Goal: Task Accomplishment & Management: Manage account settings

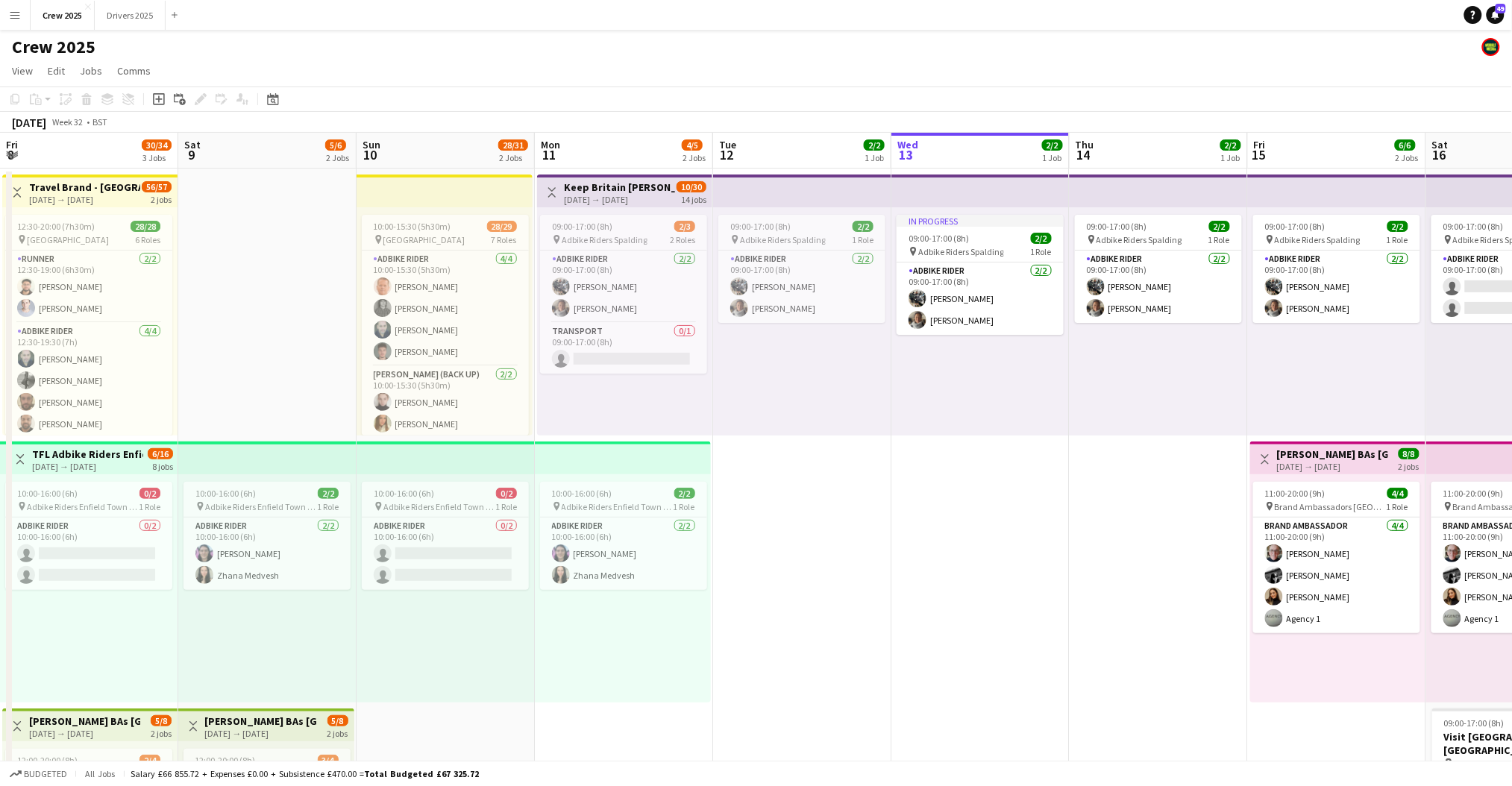
scroll to position [0, 315]
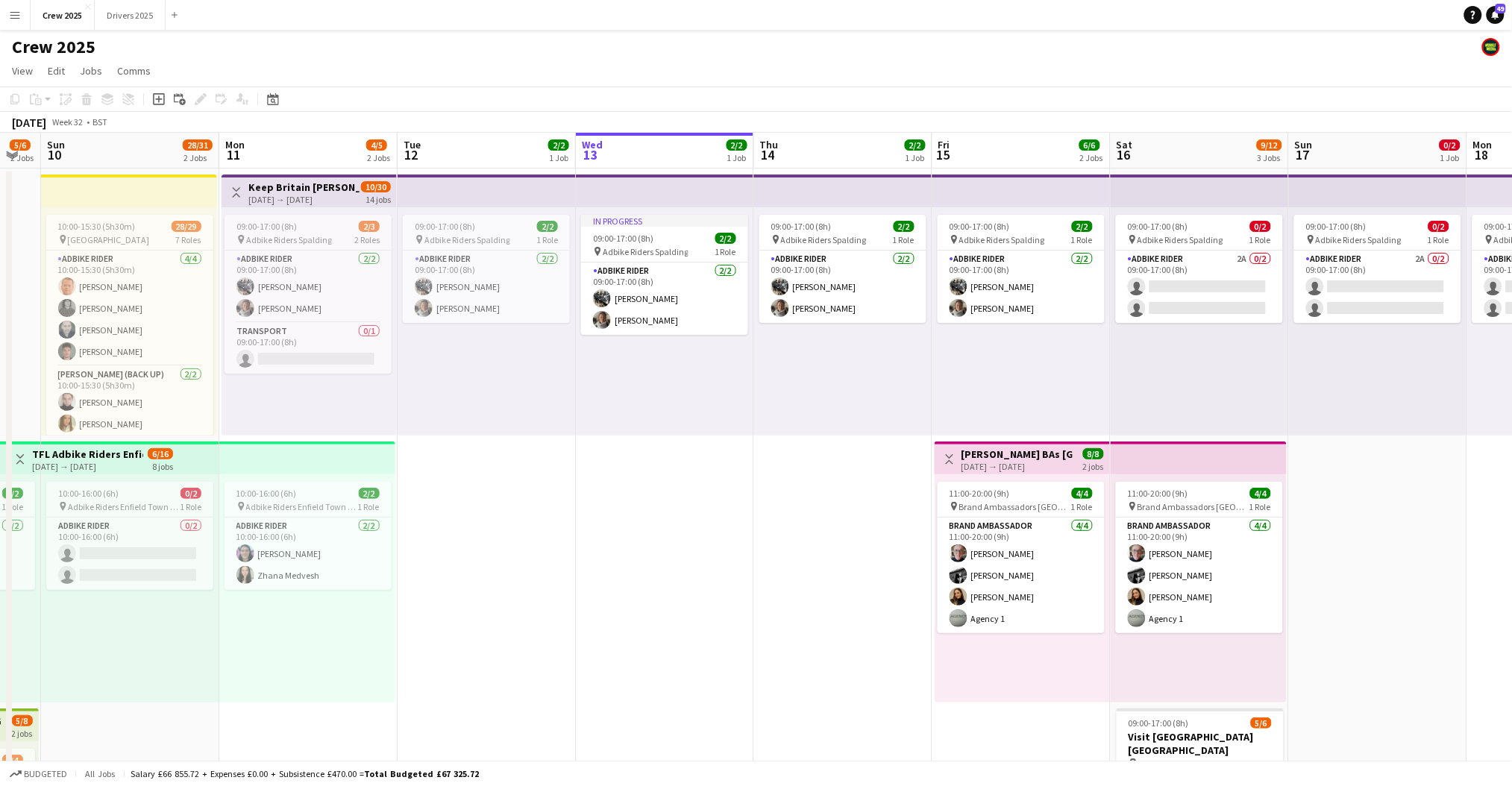
click at [746, 533] on app-date-cell "In progress 09:00-17:00 (8h) 2/2 pin Adbike Riders Spalding 1 Role Adbike Rider…" at bounding box center [665, 572] width 178 height 807
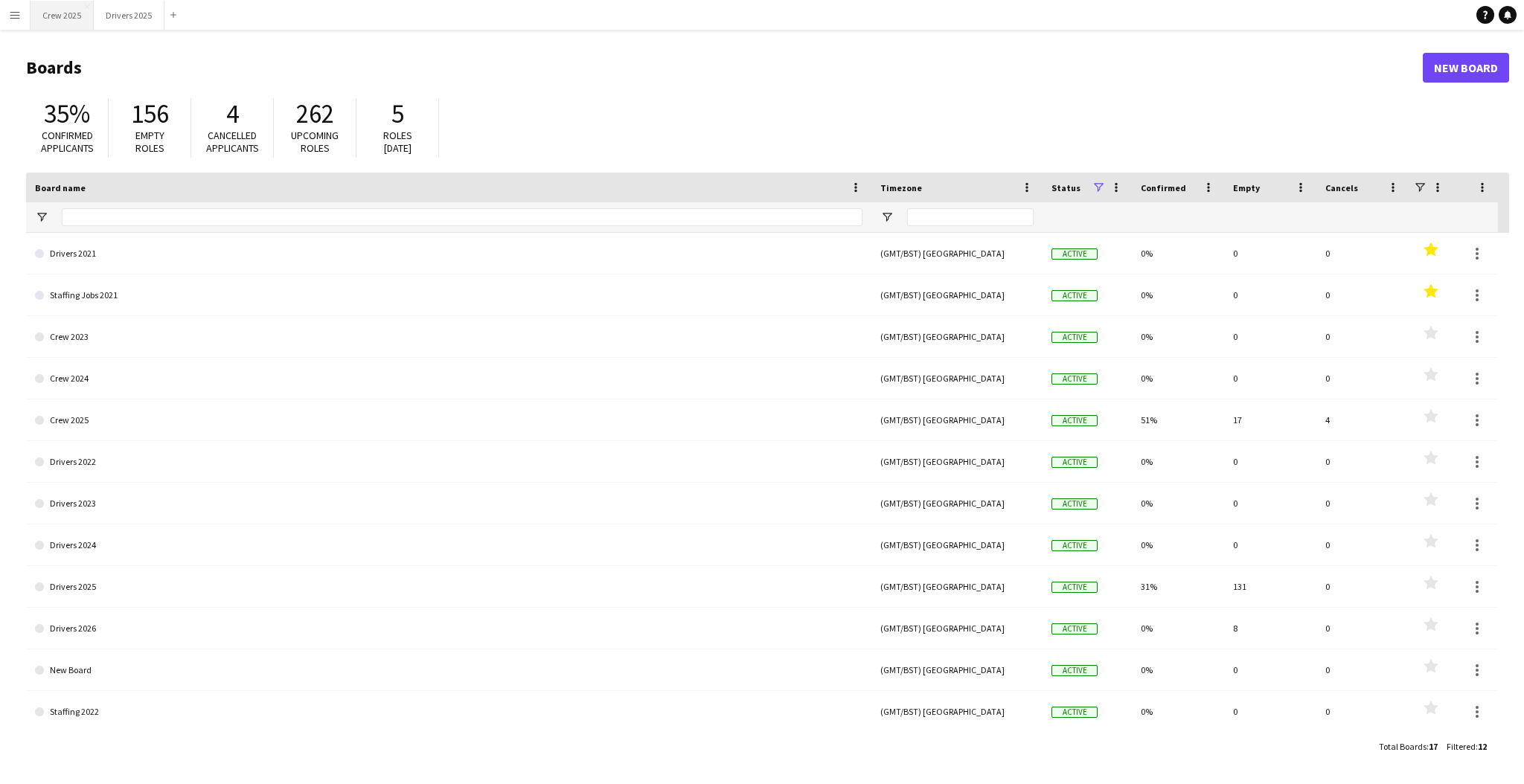
click at [71, 15] on button "Crew 2025 Close" at bounding box center [62, 15] width 64 height 29
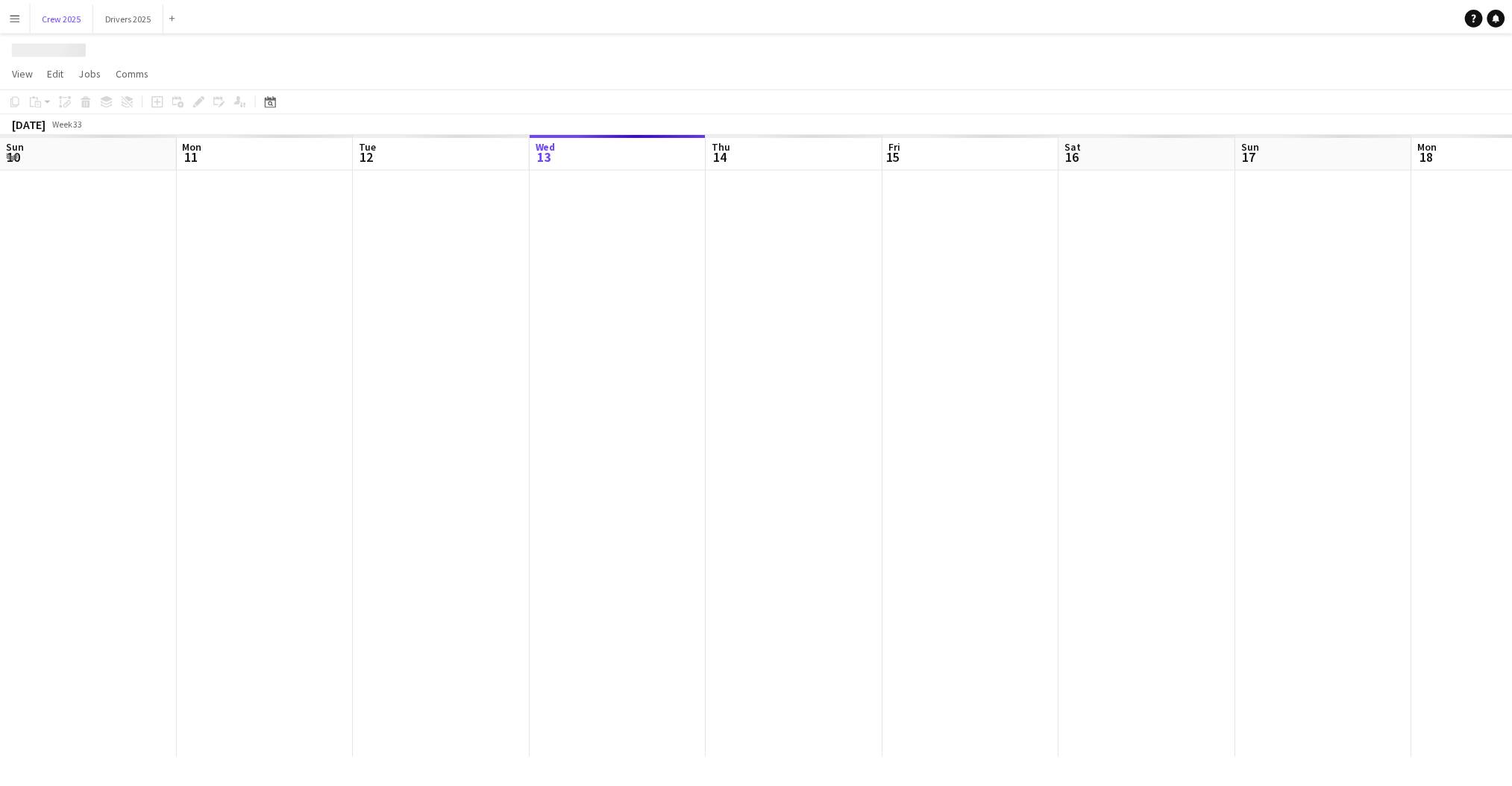
scroll to position [0, 356]
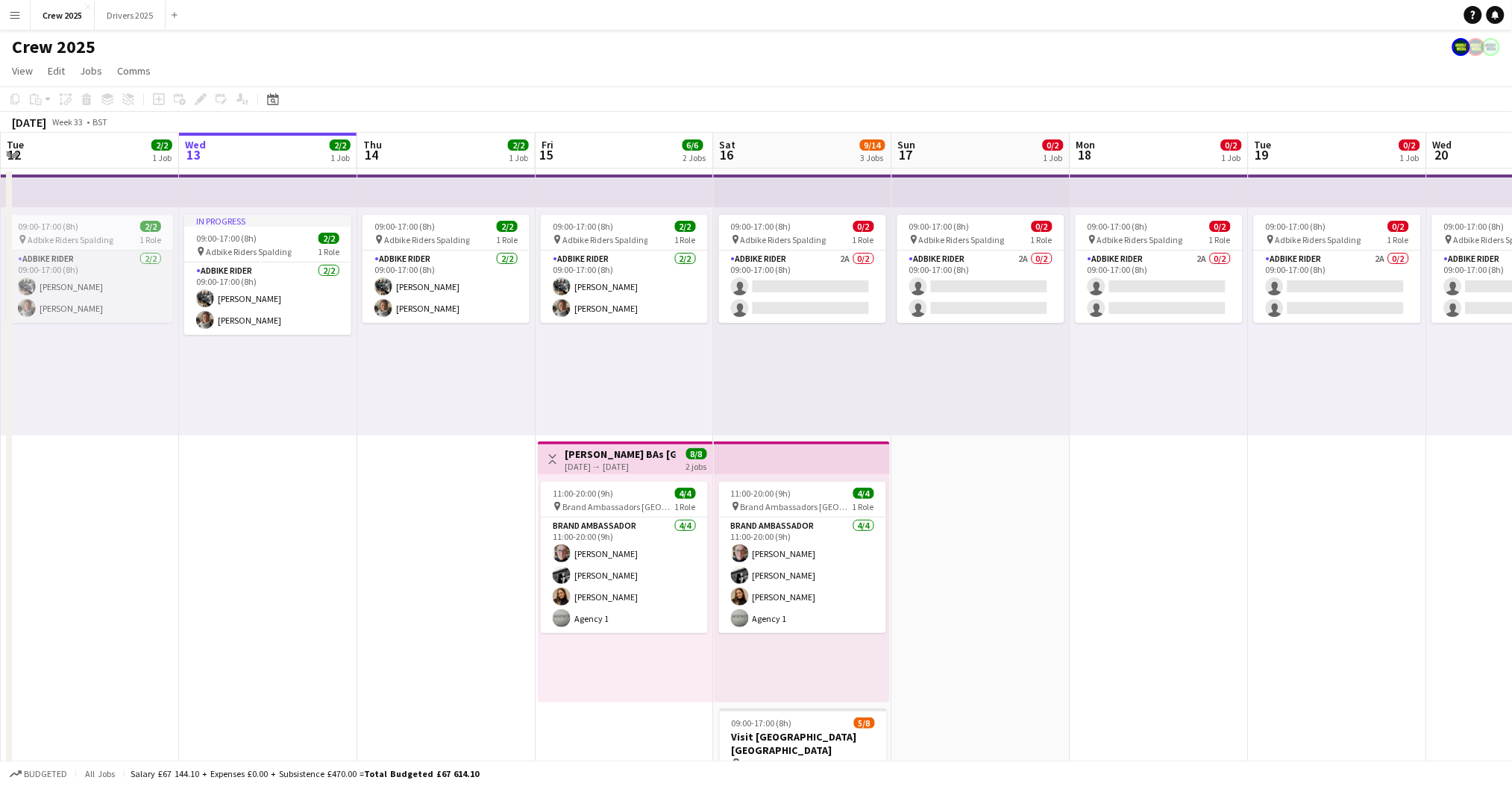
click at [55, 284] on app-card-role "Adbike Rider [DATE] 09:00-17:00 (8h) [PERSON_NAME] [PERSON_NAME]" at bounding box center [90, 286] width 168 height 72
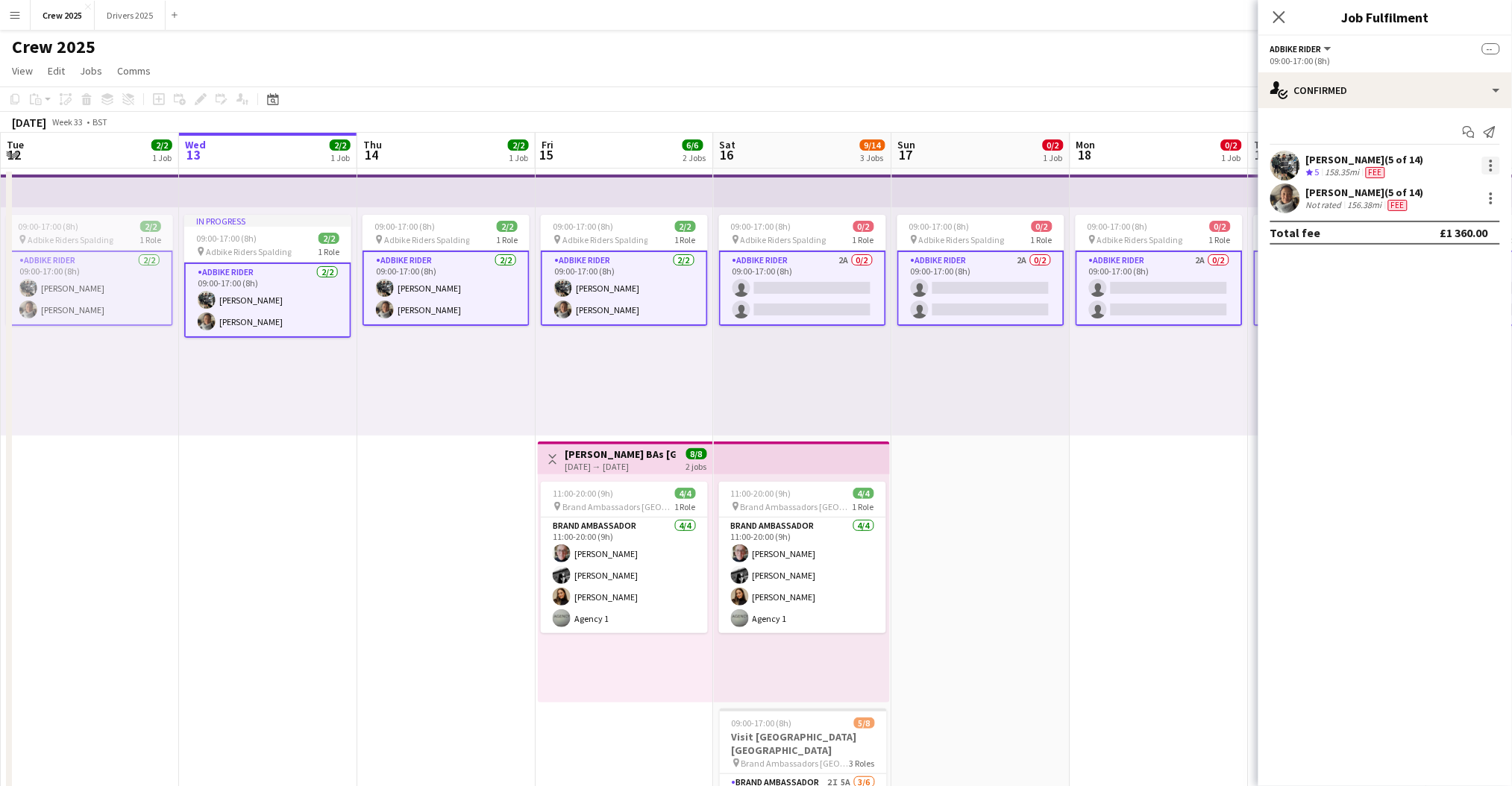
click at [1487, 162] on div at bounding box center [1491, 166] width 18 height 18
click at [1478, 188] on span "Edit fee" at bounding box center [1442, 193] width 92 height 13
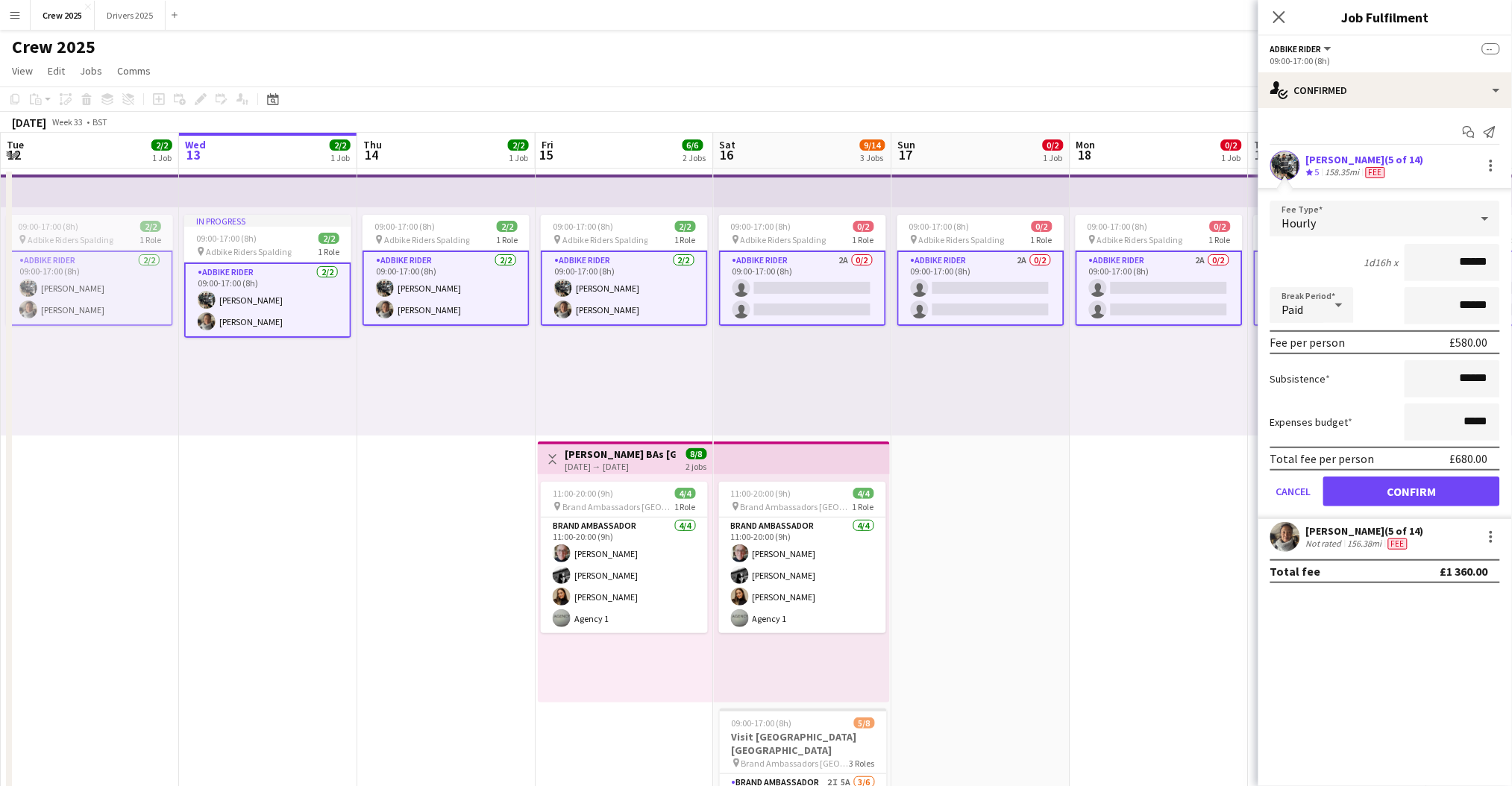
click at [1033, 414] on div "09:00-17:00 (8h) 0/2 pin Adbike Riders Spalding 1 Role Adbike Rider 2A 0/2 09:0…" at bounding box center [981, 322] width 178 height 228
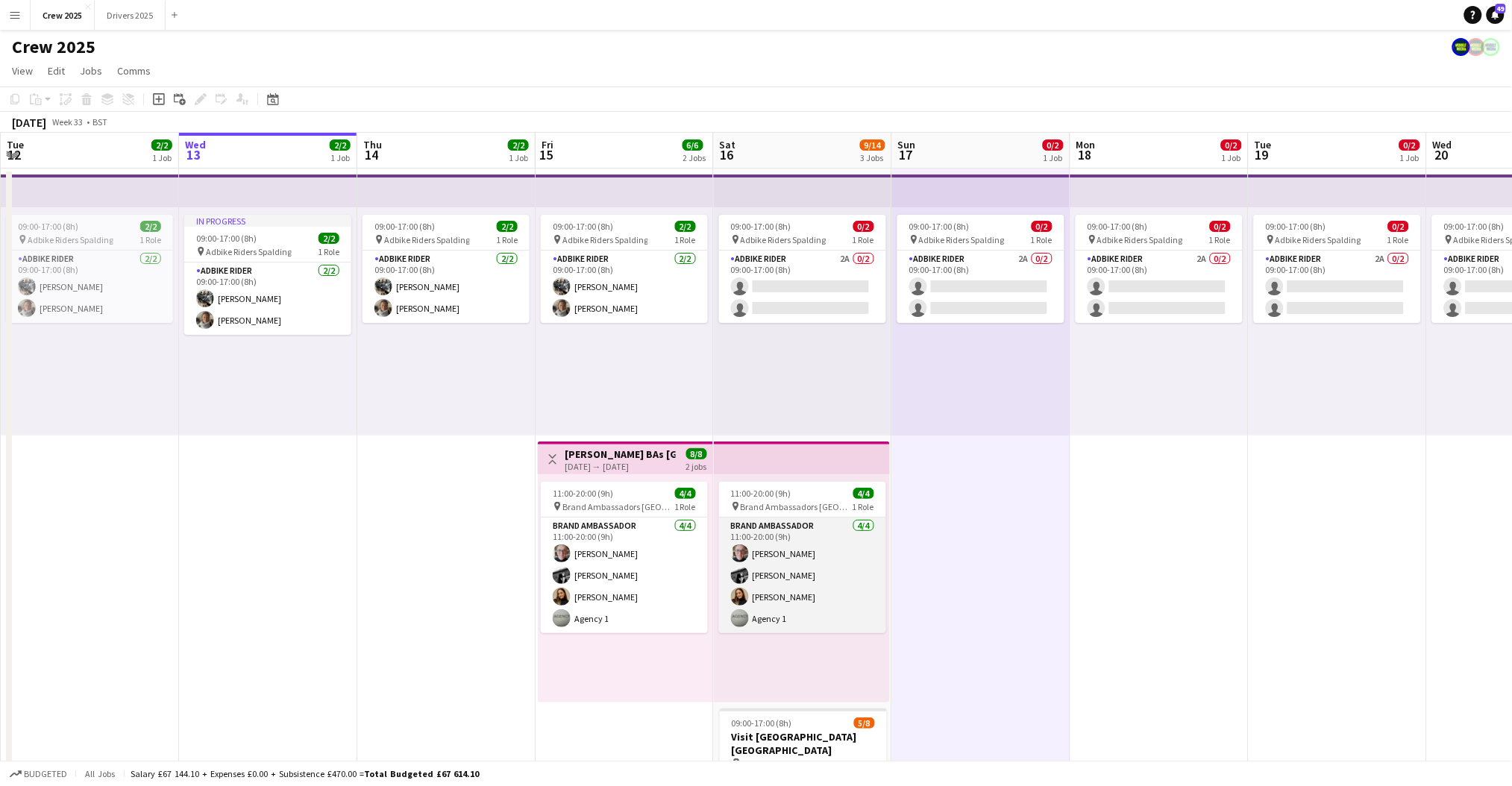
click at [793, 574] on app-card-role "Brand Ambassador [DATE] 11:00-20:00 (9h) [PERSON_NAME] [PERSON_NAME] [PERSON_NA…" at bounding box center [803, 575] width 168 height 115
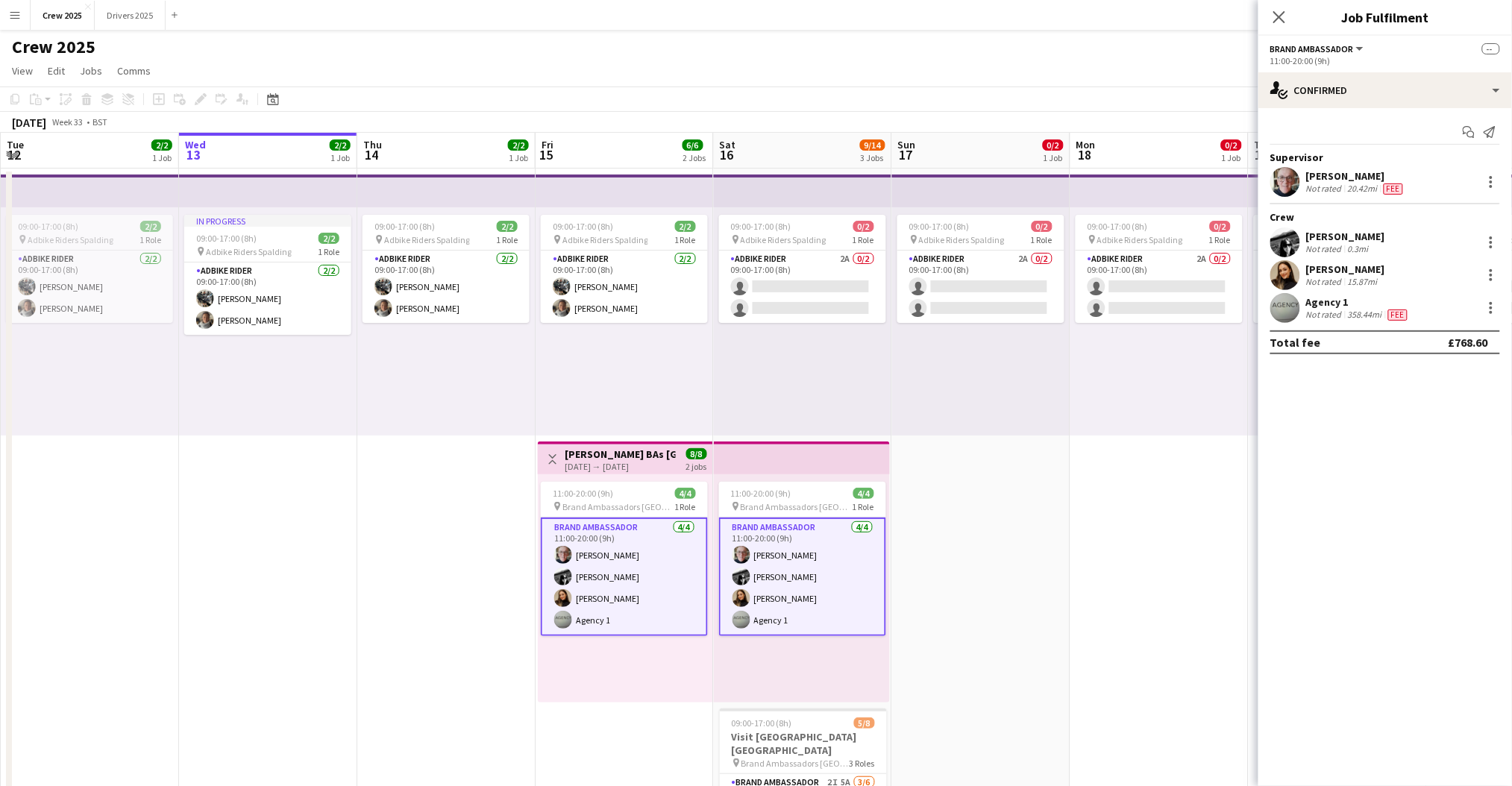
click at [1284, 243] on app-user-avatar at bounding box center [1285, 242] width 30 height 29
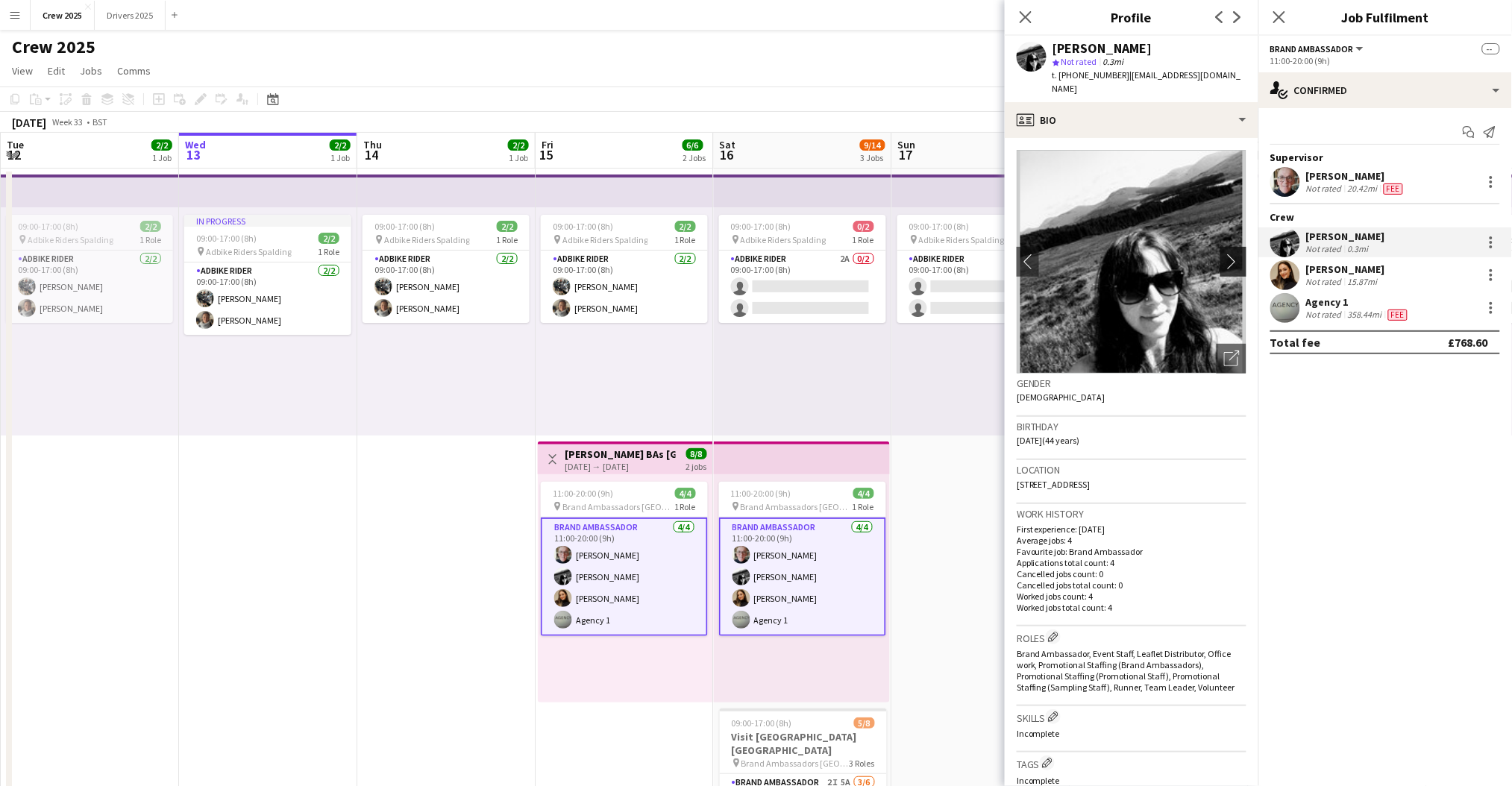
click at [1224, 253] on app-icon "chevron-right" at bounding box center [1236, 261] width 23 height 15
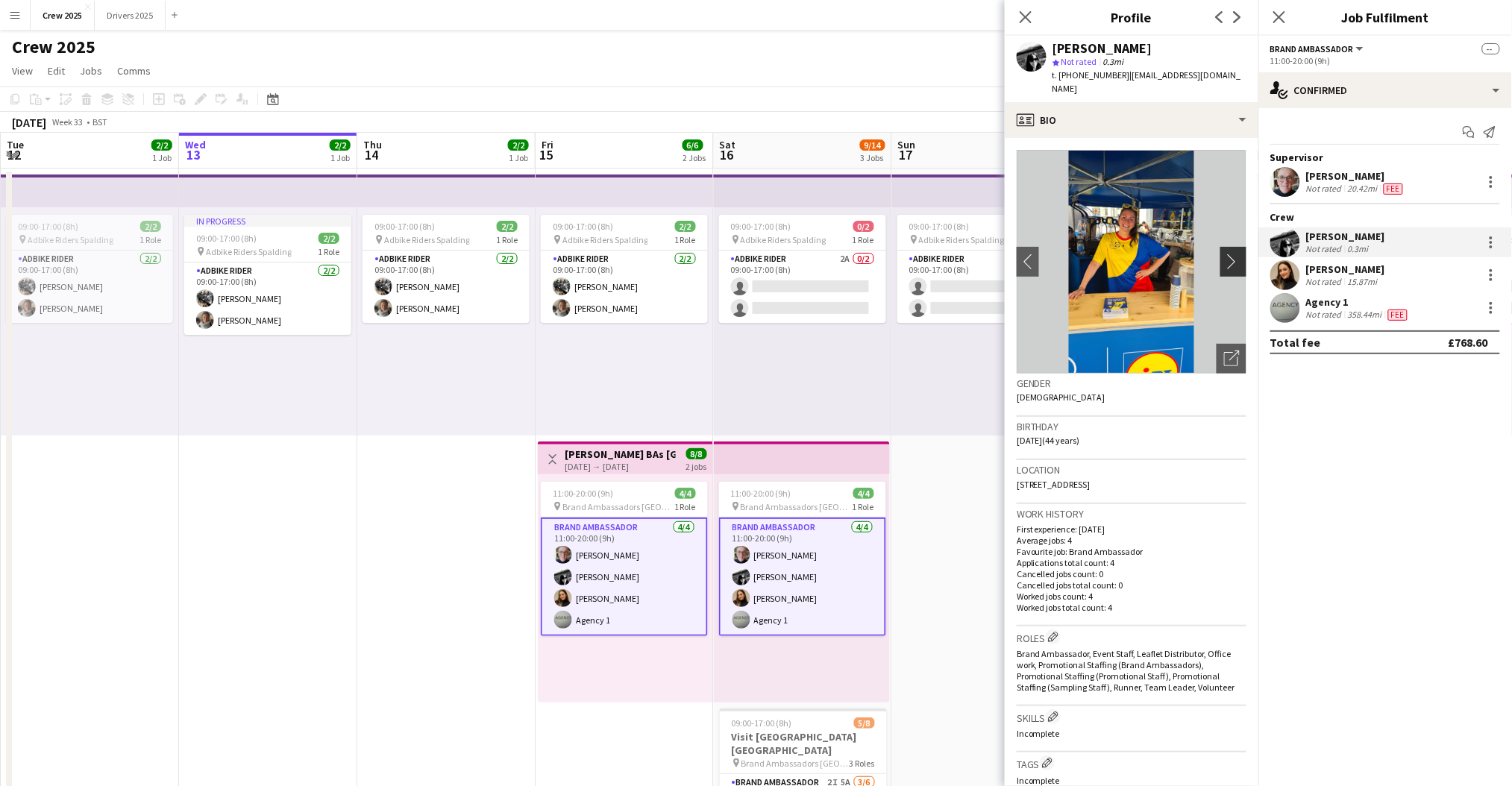
click at [1224, 253] on app-icon "chevron-right" at bounding box center [1236, 261] width 23 height 15
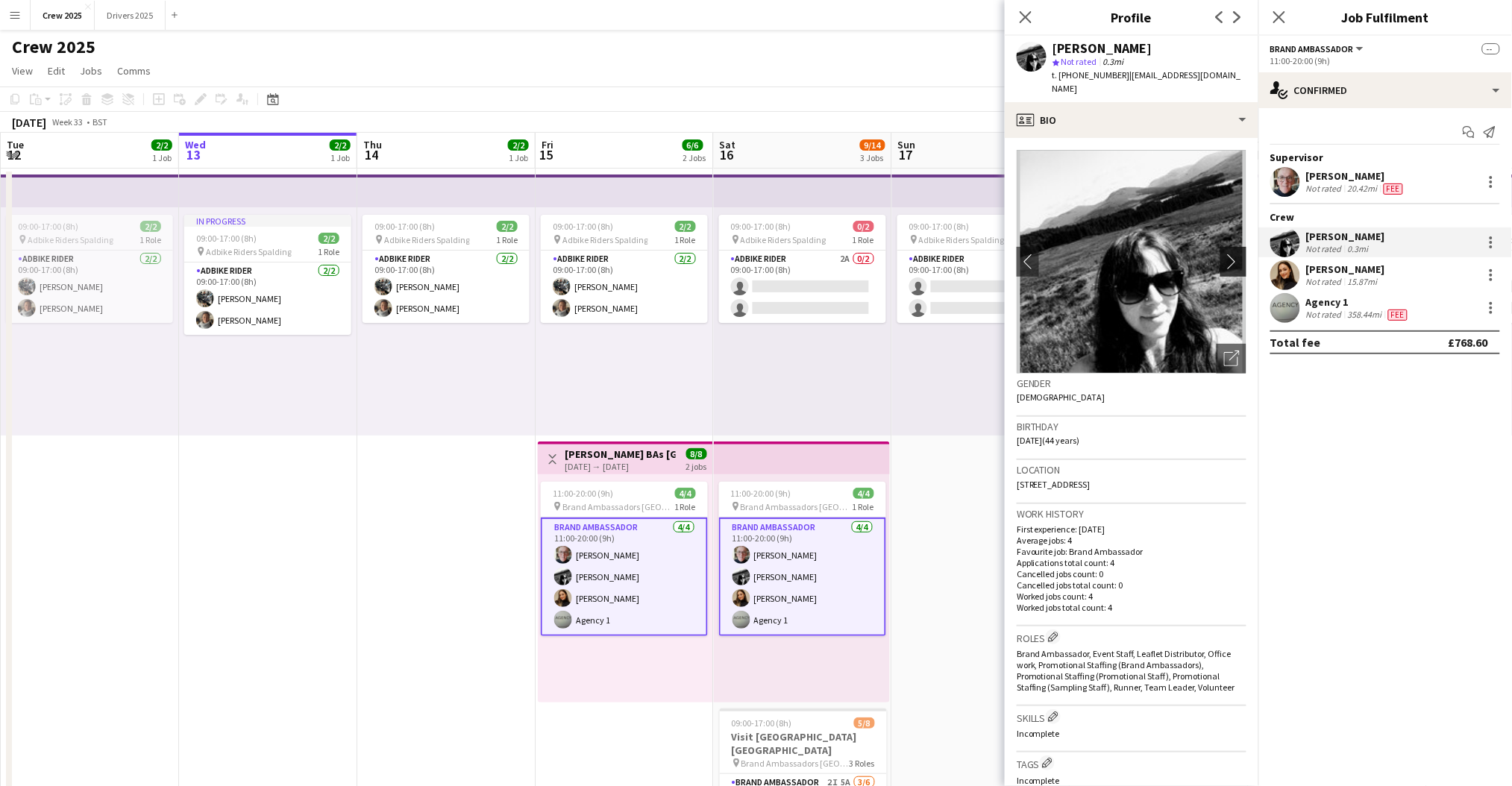
click at [1224, 253] on app-icon "chevron-right" at bounding box center [1236, 261] width 23 height 15
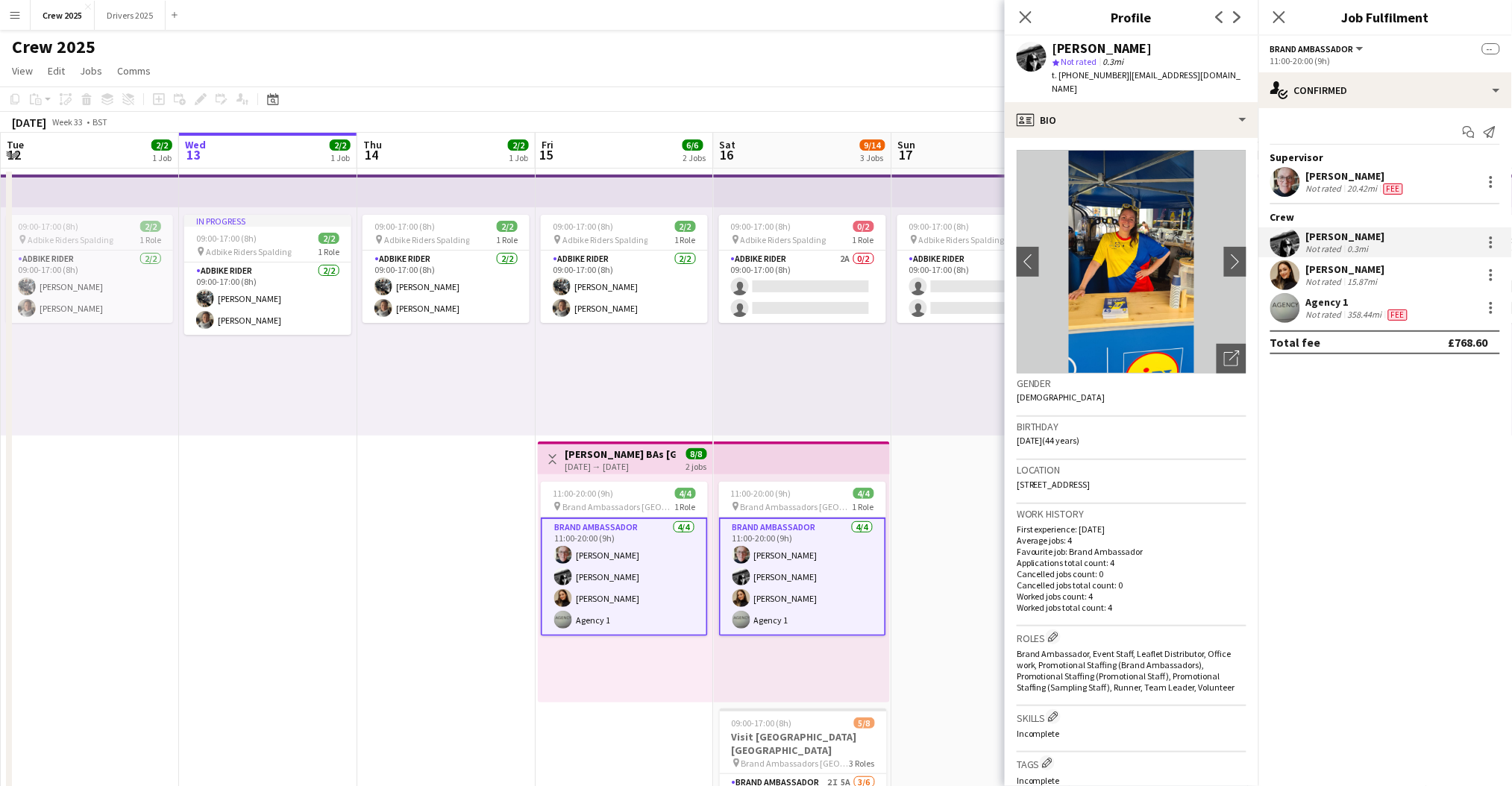
click at [426, 506] on app-date-cell "09:00-17:00 (8h) 2/2 pin Adbike Riders Spalding 1 Role Adbike Rider [DATE] 09:0…" at bounding box center [446, 572] width 178 height 807
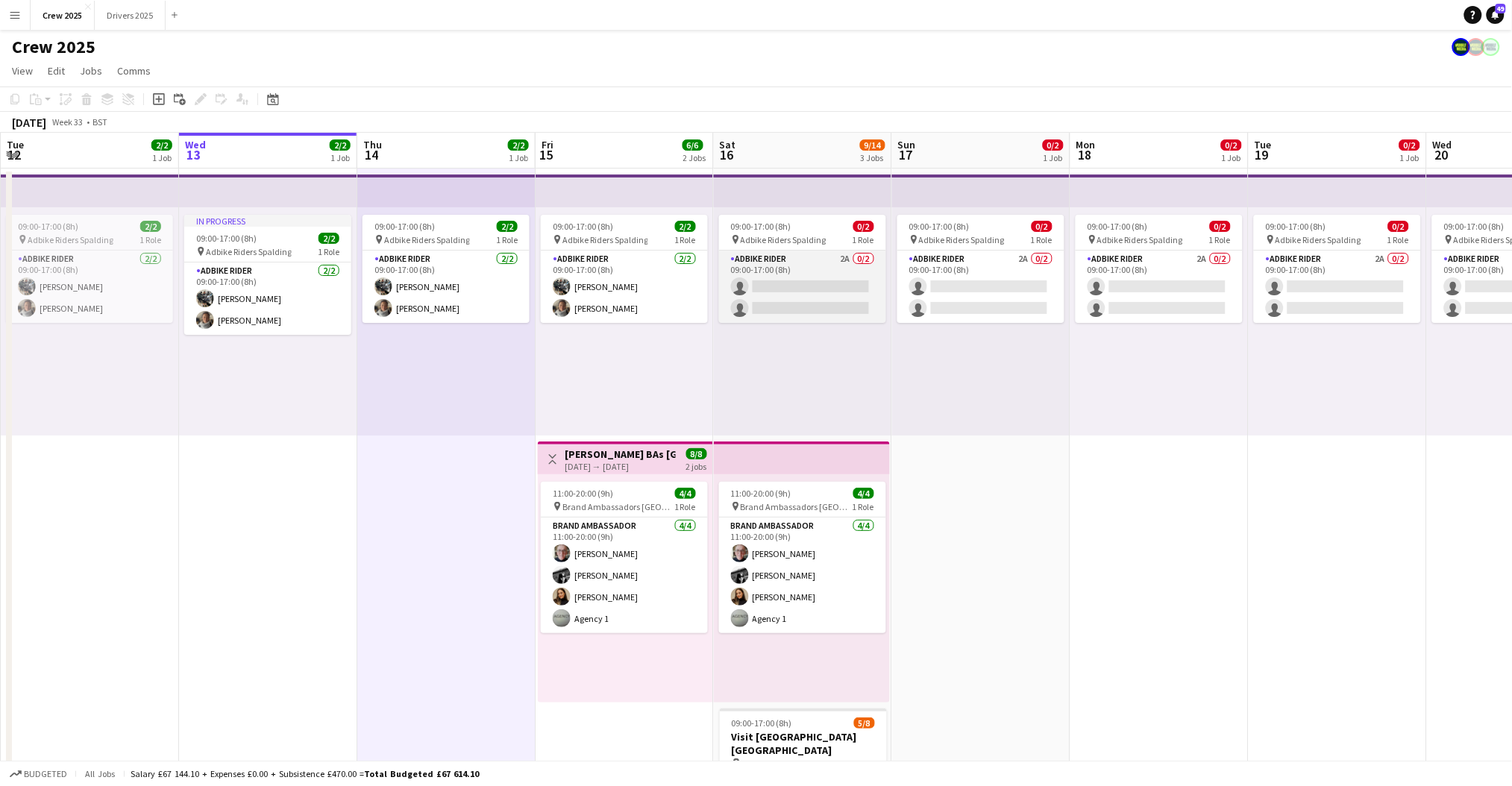
click at [766, 267] on app-card-role "Adbike Rider 2A 0/2 09:00-17:00 (8h) single-neutral-actions single-neutral-acti…" at bounding box center [803, 286] width 168 height 72
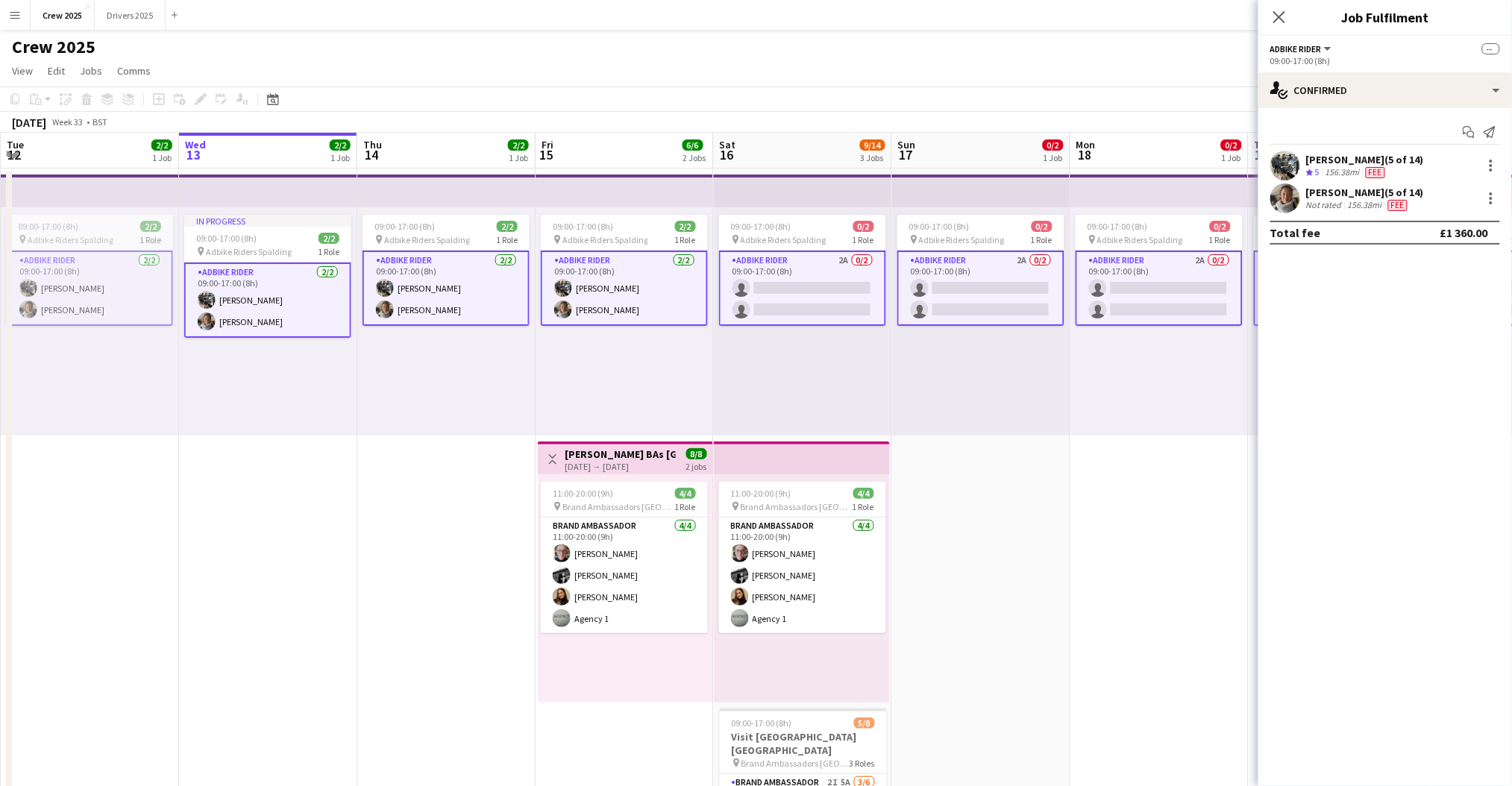
click at [766, 267] on app-card-role "Adbike Rider 2A 0/2 09:00-17:00 (8h) single-neutral-actions single-neutral-acti…" at bounding box center [803, 287] width 168 height 75
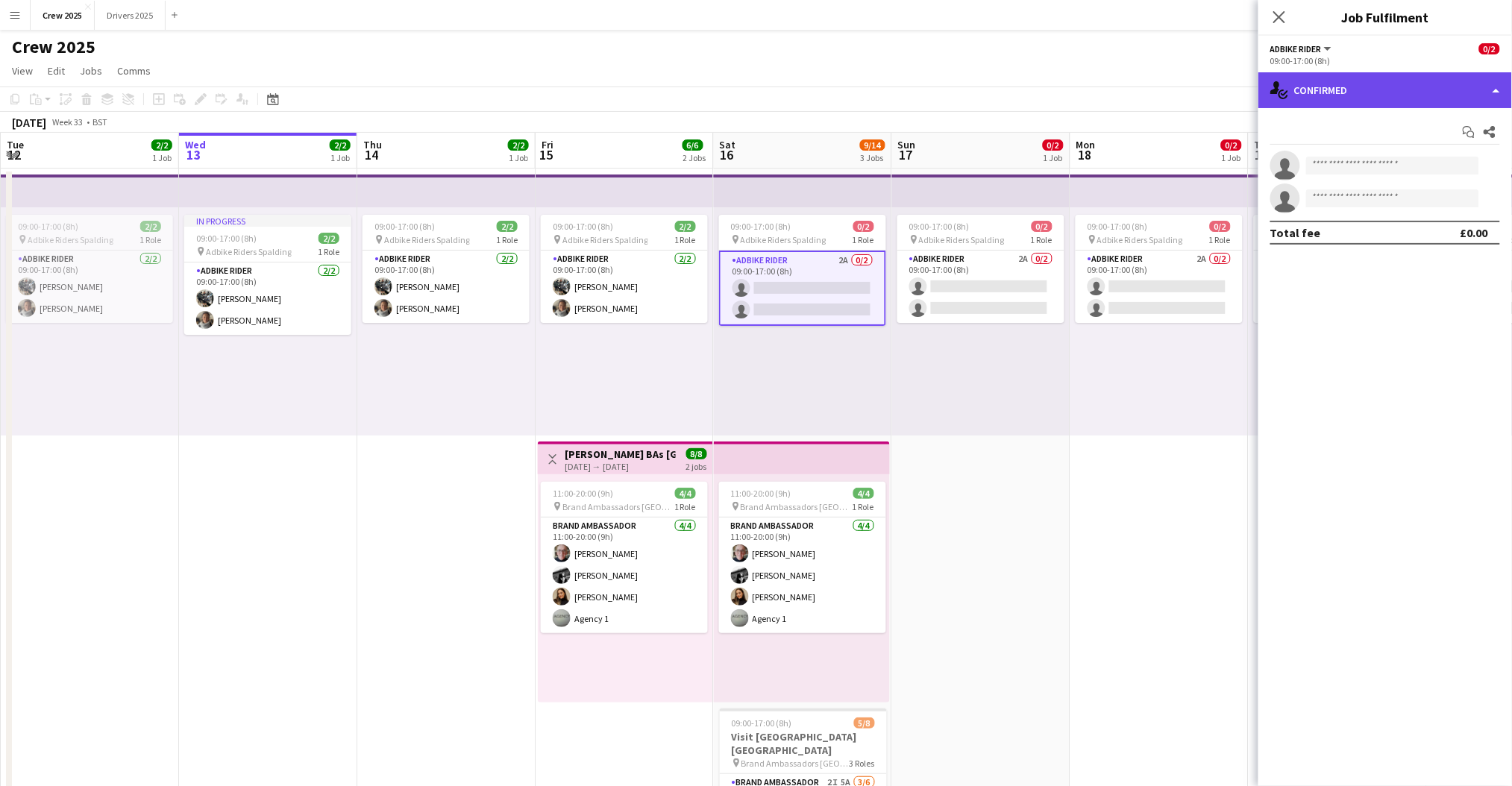
click at [1402, 99] on div "single-neutral-actions-check-2 Confirmed" at bounding box center [1385, 90] width 253 height 36
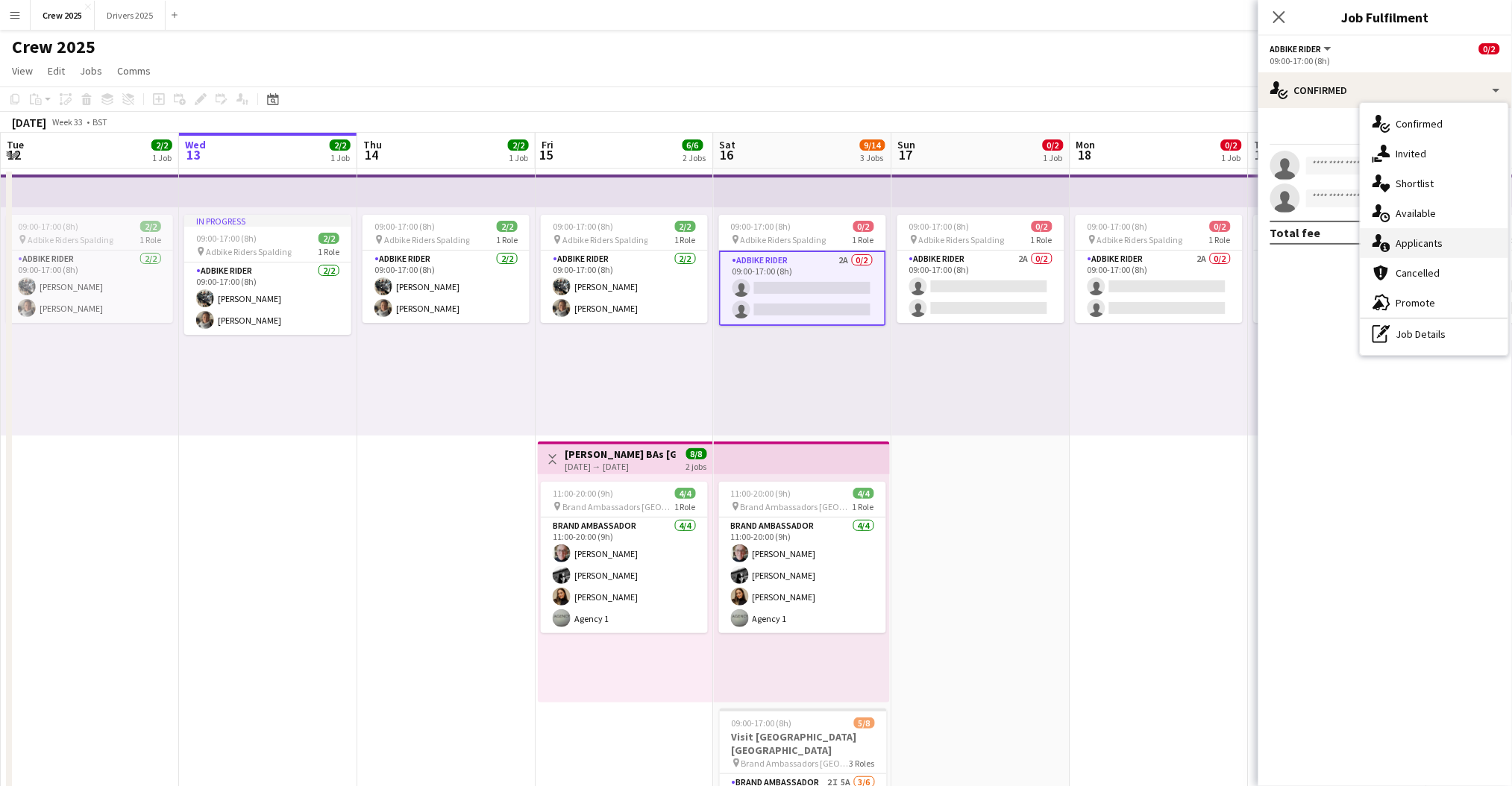
click at [1441, 243] on div "single-neutral-actions-information Applicants" at bounding box center [1434, 243] width 148 height 29
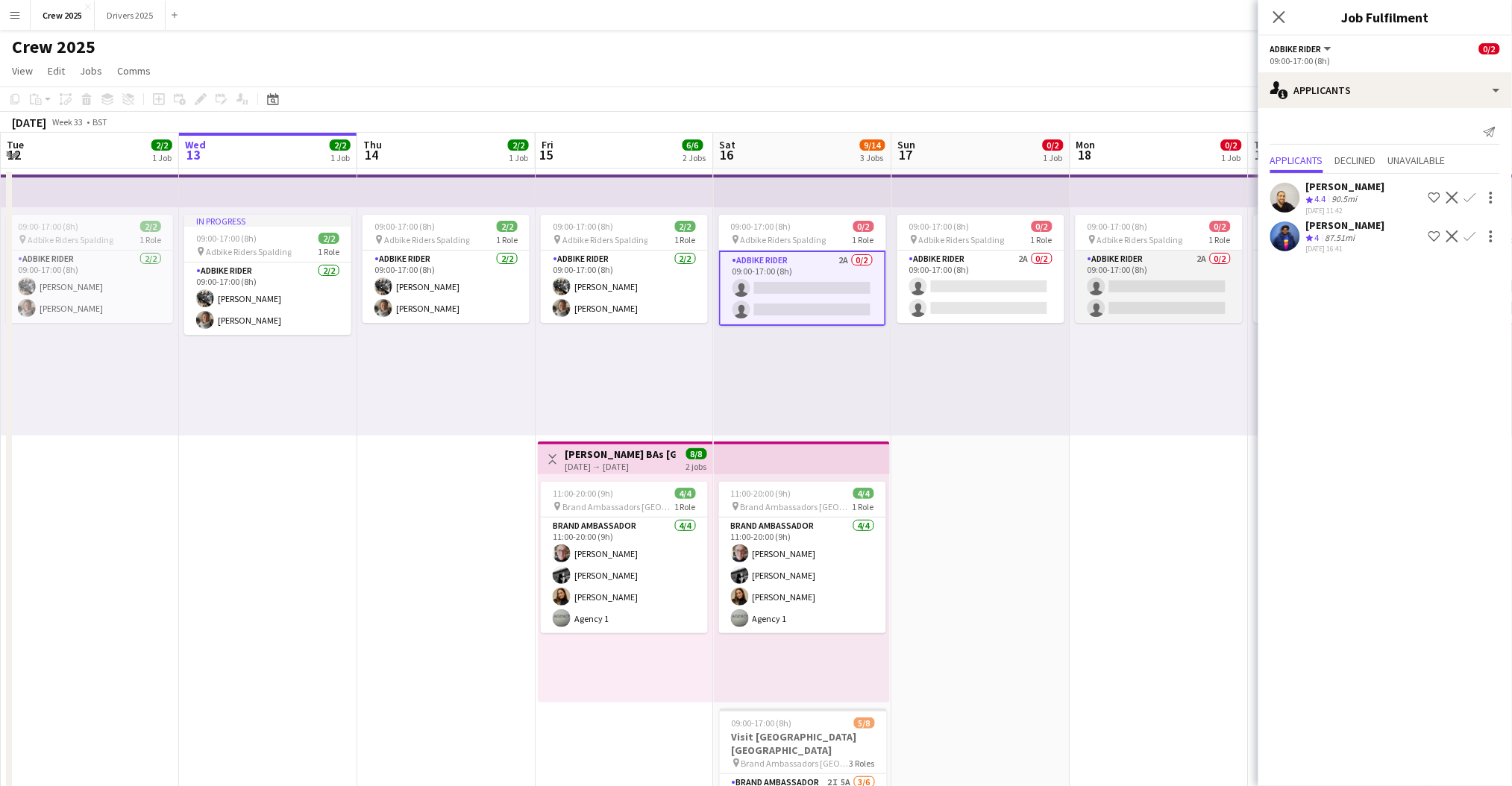
click at [1125, 278] on app-card-role "Adbike Rider 2A 0/2 09:00-17:00 (8h) single-neutral-actions single-neutral-acti…" at bounding box center [1160, 286] width 168 height 72
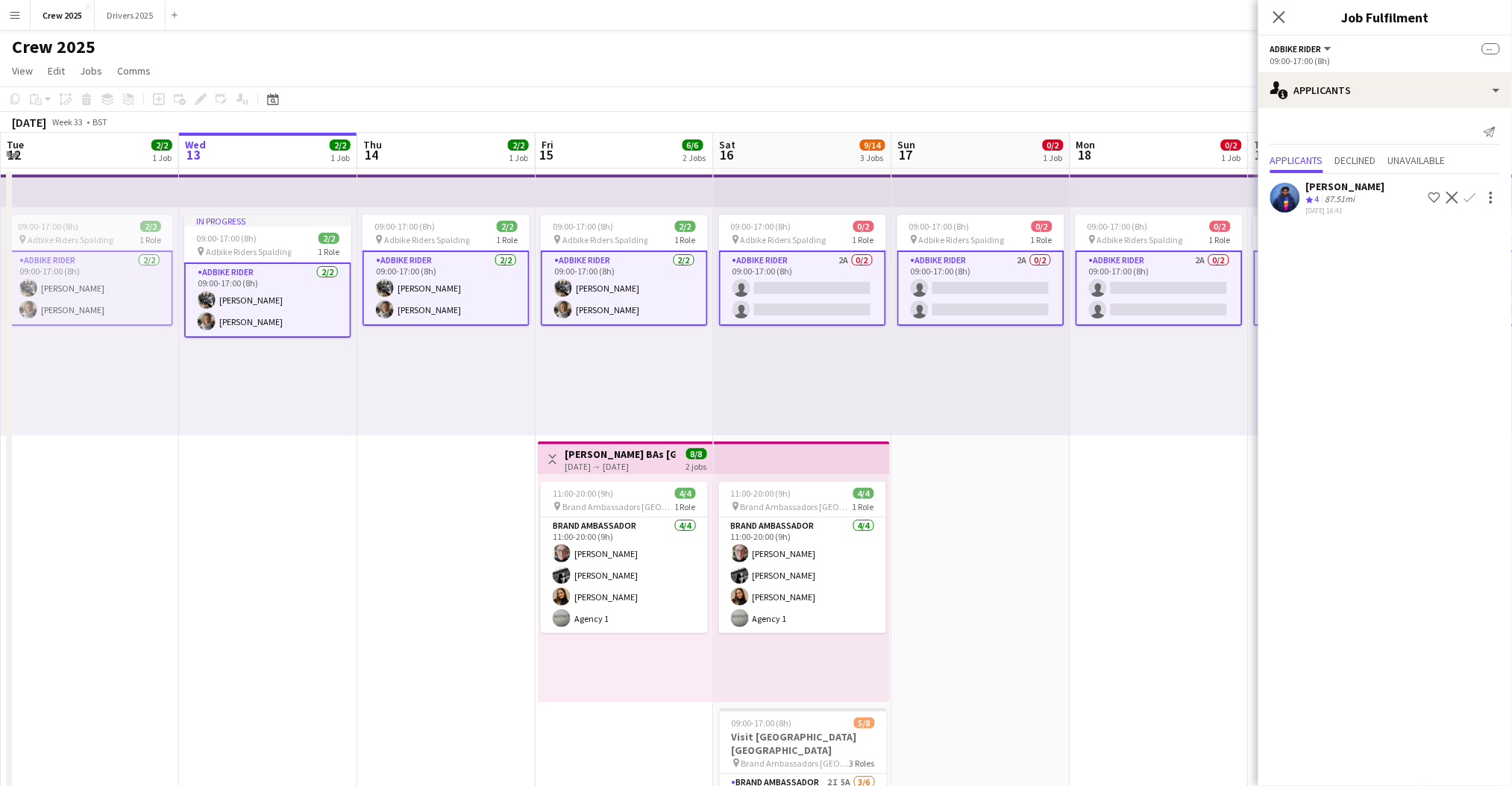
click at [1140, 293] on app-card-role "Adbike Rider 2A 0/2 09:00-17:00 (8h) single-neutral-actions single-neutral-acti…" at bounding box center [1160, 287] width 168 height 75
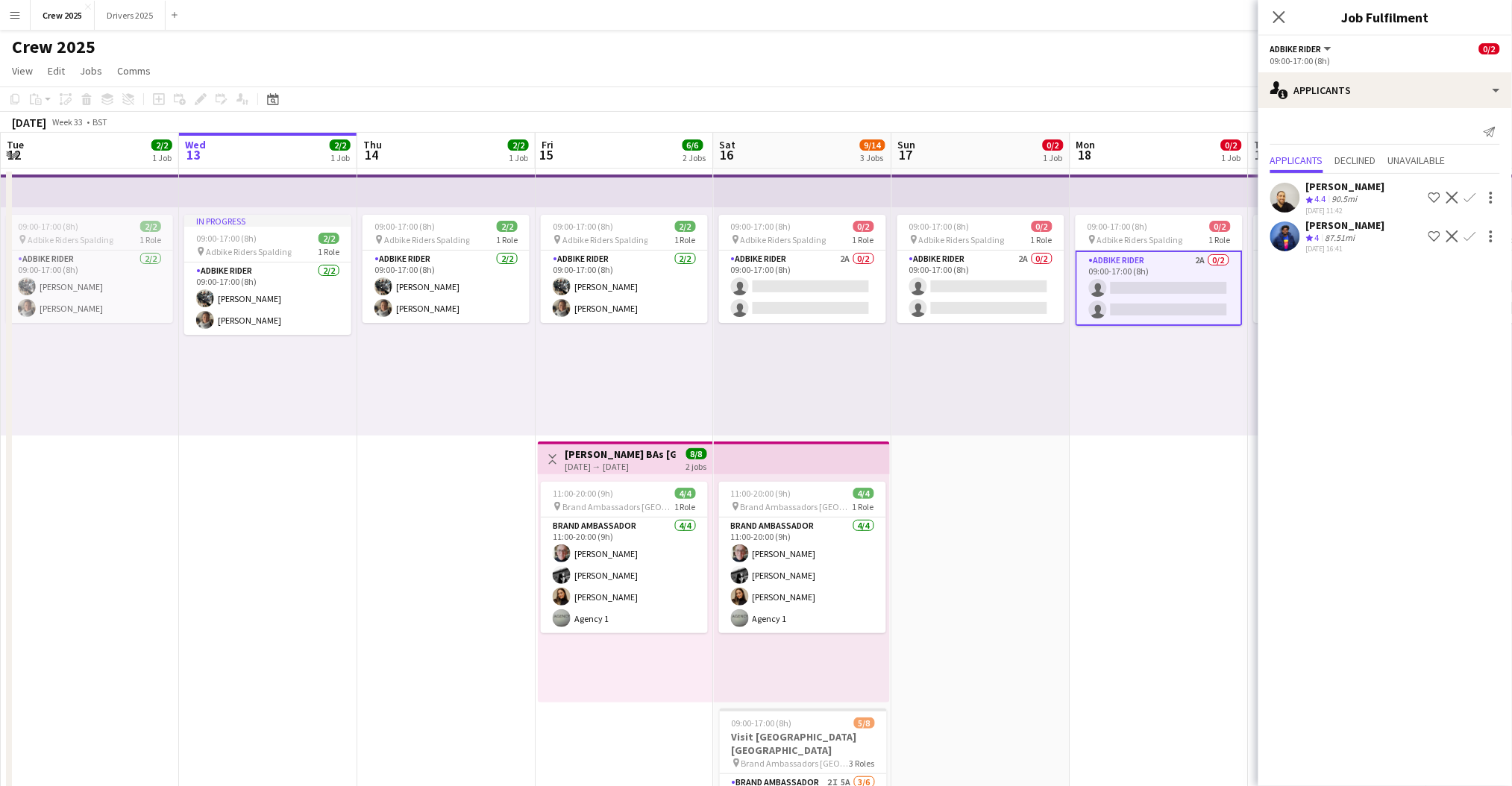
click at [1073, 604] on app-date-cell "09:00-17:00 (8h) 0/2 pin Adbike Riders Spalding 1 Role Adbike Rider 2A 0/2 09:0…" at bounding box center [1159, 572] width 178 height 807
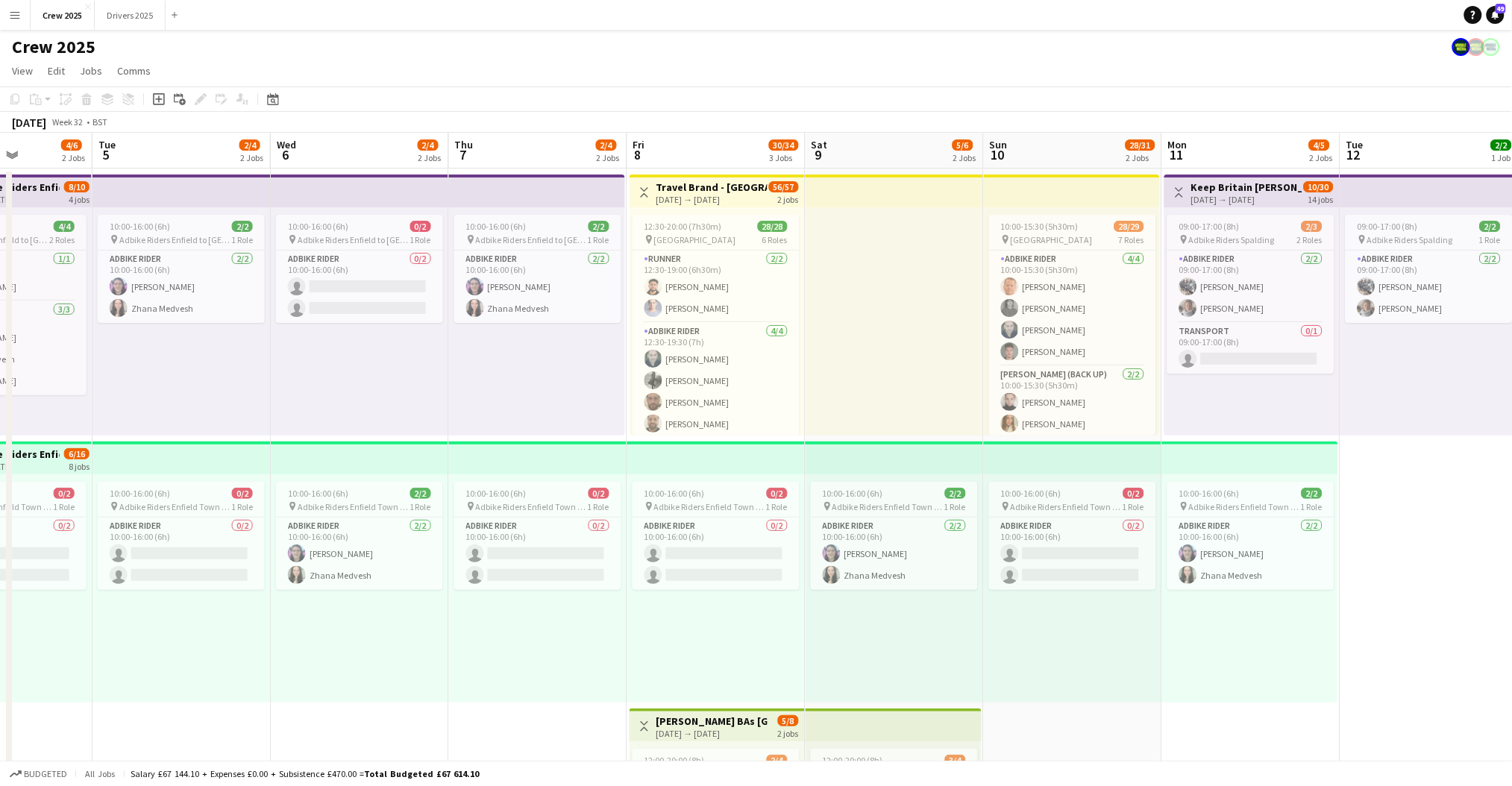
scroll to position [0, 573]
